Goal: Task Accomplishment & Management: Complete application form

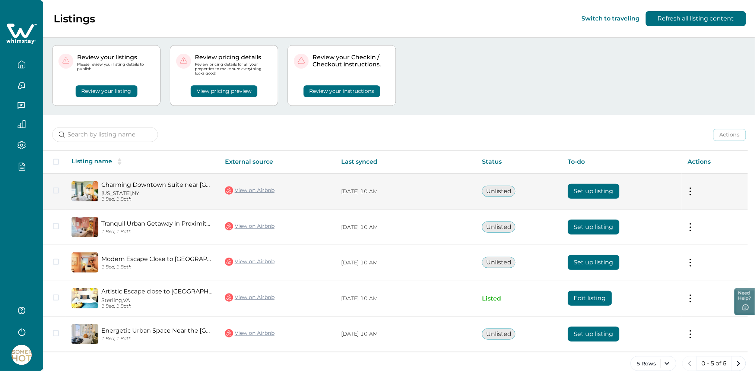
scroll to position [25, 0]
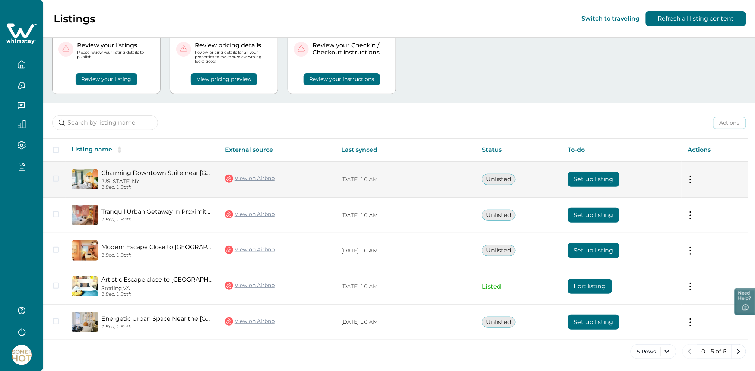
click at [574, 181] on button "Set up listing" at bounding box center [593, 179] width 51 height 15
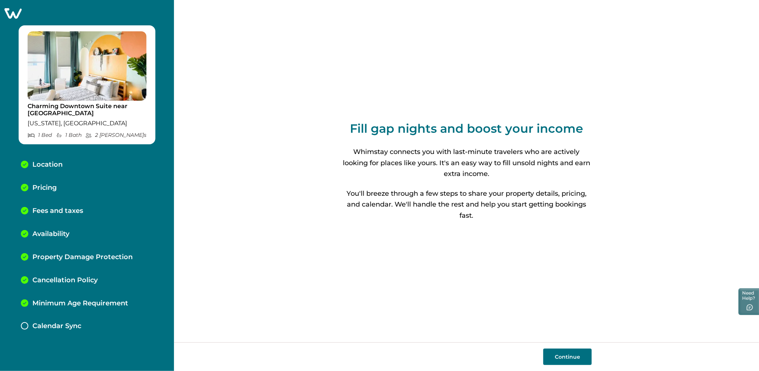
click at [86, 167] on div "Location" at bounding box center [87, 164] width 144 height 23
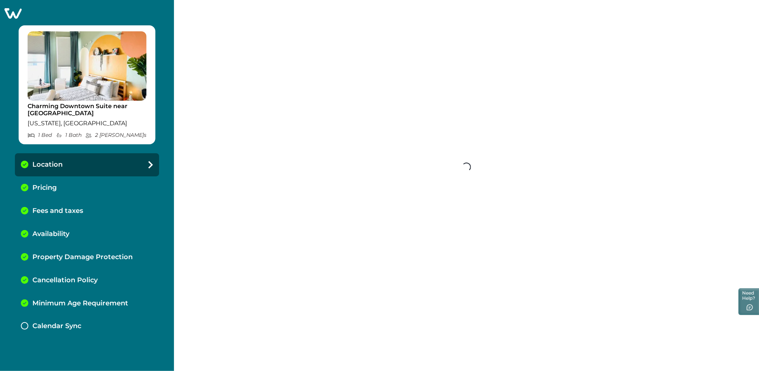
select select "NY"
